Goal: Task Accomplishment & Management: Use online tool/utility

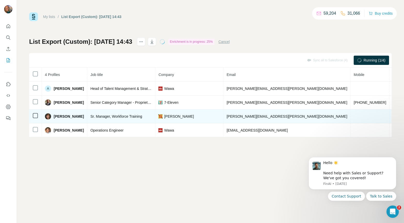
scroll to position [0, 62]
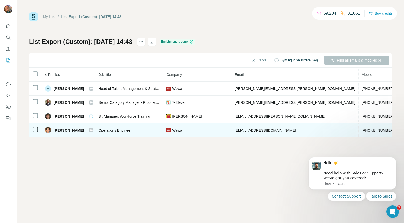
drag, startPoint x: 331, startPoint y: 137, endPoint x: 336, endPoint y: 137, distance: 5.9
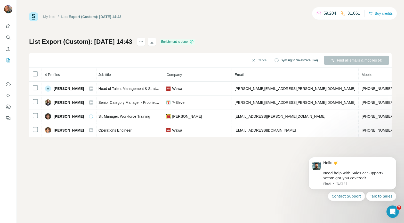
click at [285, 146] on div "My lists / List Export (Custom): [DATE] 14:43 59,204 31,061 Buy credits List Ex…" at bounding box center [210, 111] width 387 height 223
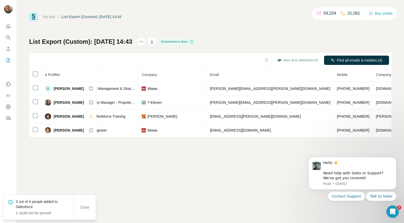
scroll to position [0, 92]
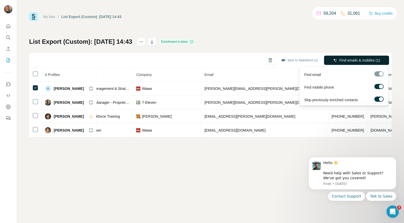
click at [339, 61] on span "Find emails & mobiles (1)" at bounding box center [359, 60] width 41 height 5
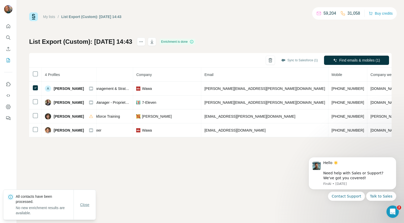
click at [84, 204] on span "Close" at bounding box center [84, 204] width 9 height 5
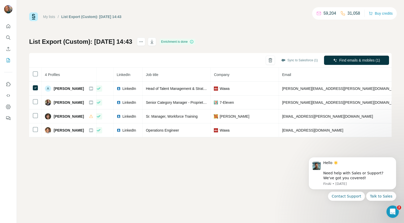
scroll to position [0, 0]
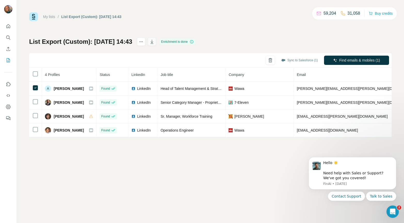
click at [156, 45] on button "button" at bounding box center [152, 42] width 8 height 8
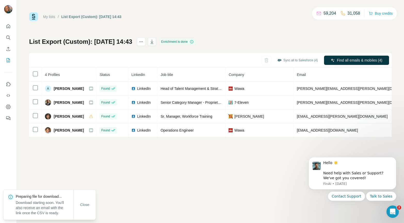
click at [154, 43] on icon "button" at bounding box center [151, 41] width 5 height 5
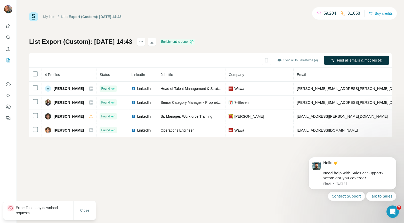
click at [87, 208] on span "Close" at bounding box center [84, 210] width 9 height 5
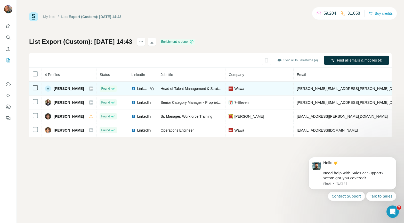
click at [151, 90] on icon at bounding box center [152, 89] width 2 height 2
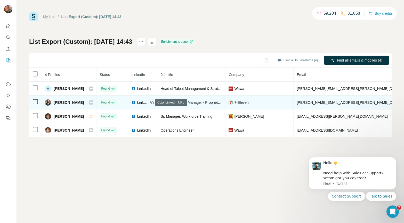
click at [151, 103] on icon at bounding box center [152, 103] width 4 height 4
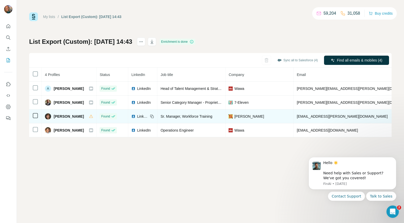
click at [148, 117] on div "LinkedIn" at bounding box center [142, 116] width 23 height 5
click at [152, 116] on icon at bounding box center [152, 116] width 4 height 4
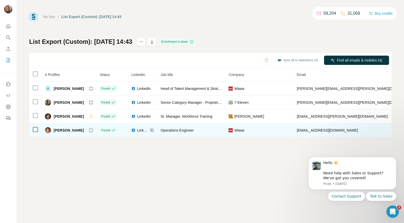
click at [152, 130] on icon at bounding box center [152, 131] width 2 height 2
